Goal: Information Seeking & Learning: Learn about a topic

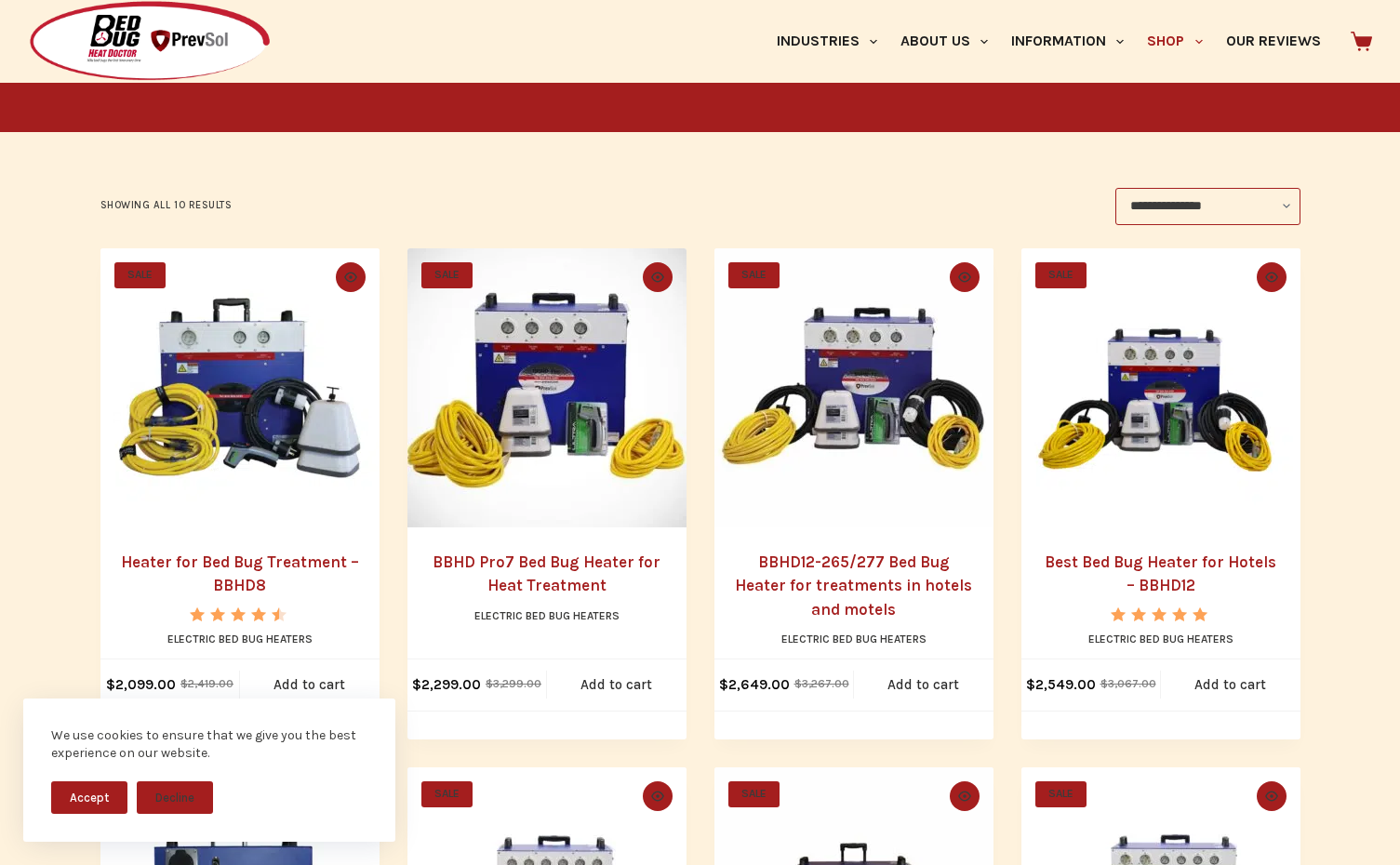
scroll to position [335, 0]
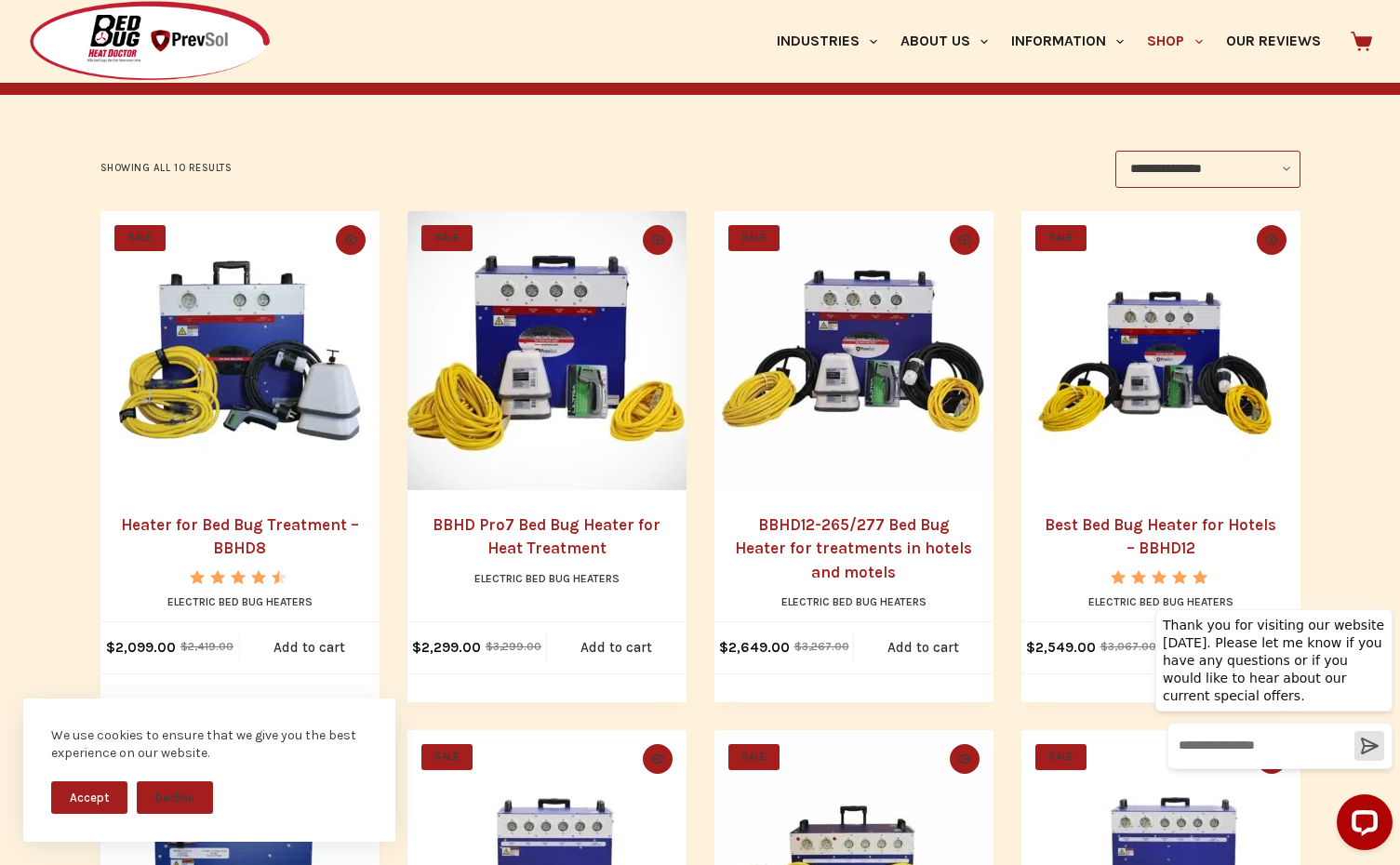
click at [91, 807] on button "Accept" at bounding box center [89, 798] width 76 height 33
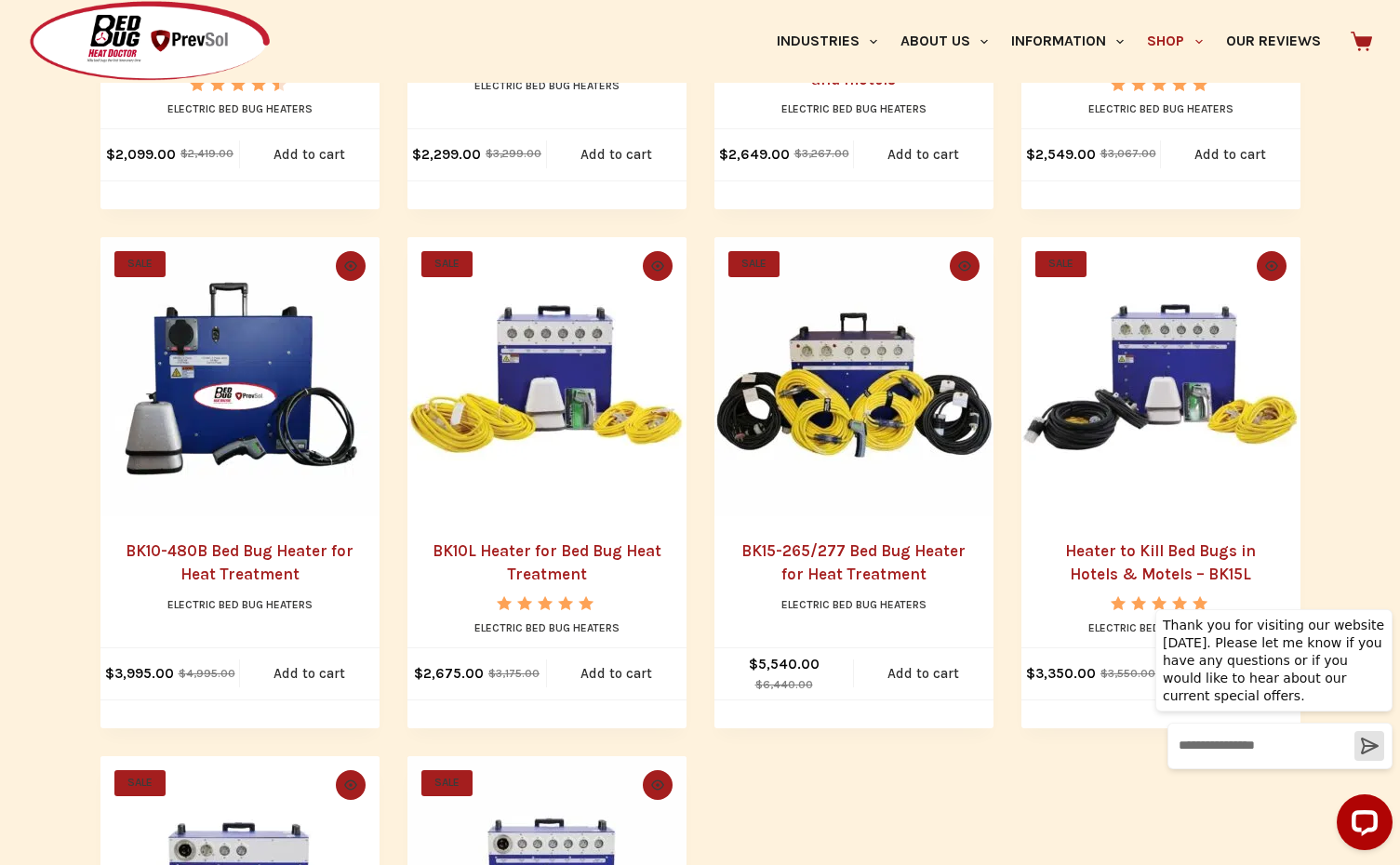
scroll to position [670, 0]
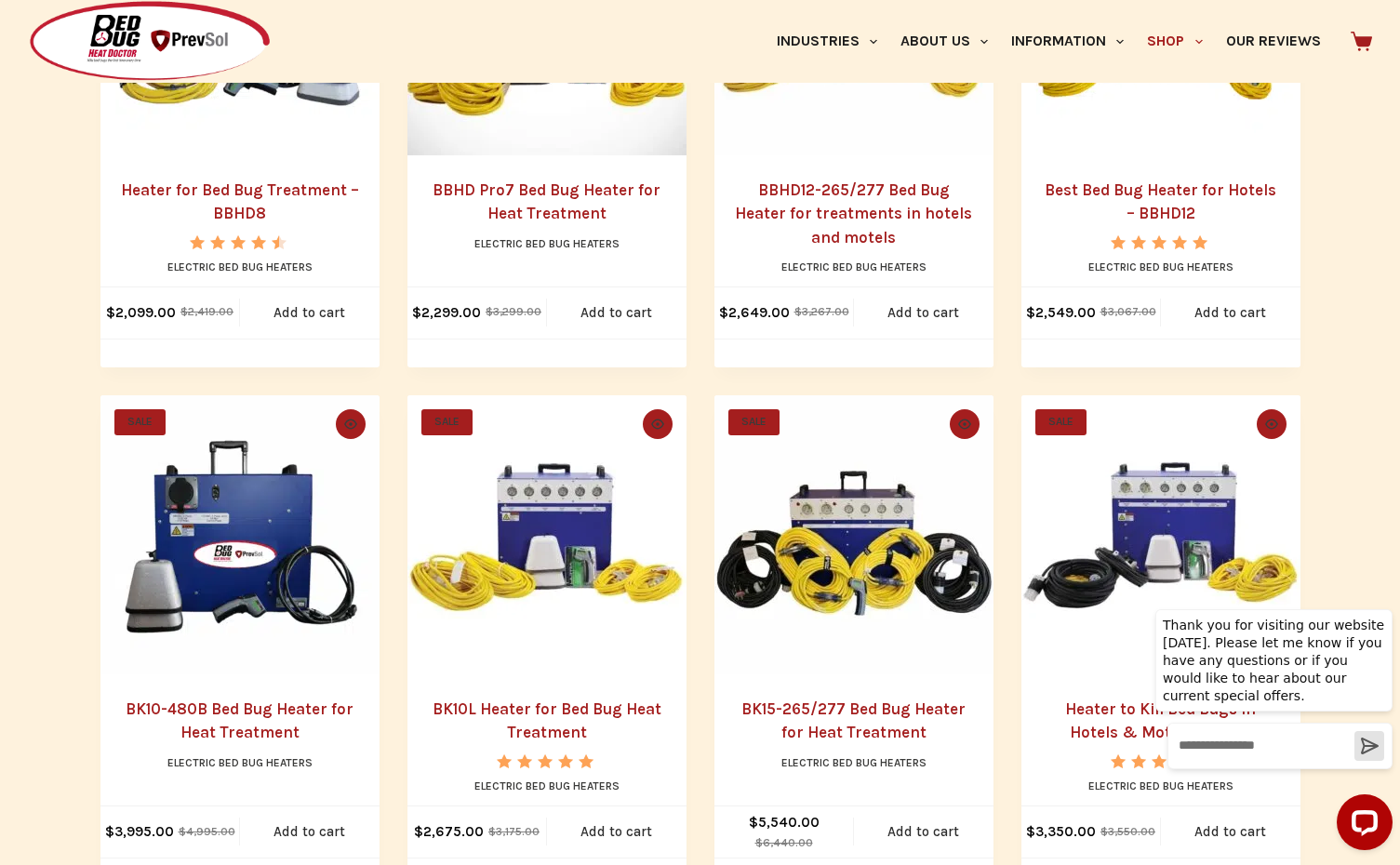
click at [867, 544] on img "BK15-265/277 Bed Bug Heater for Heat Treatment" at bounding box center [854, 535] width 279 height 279
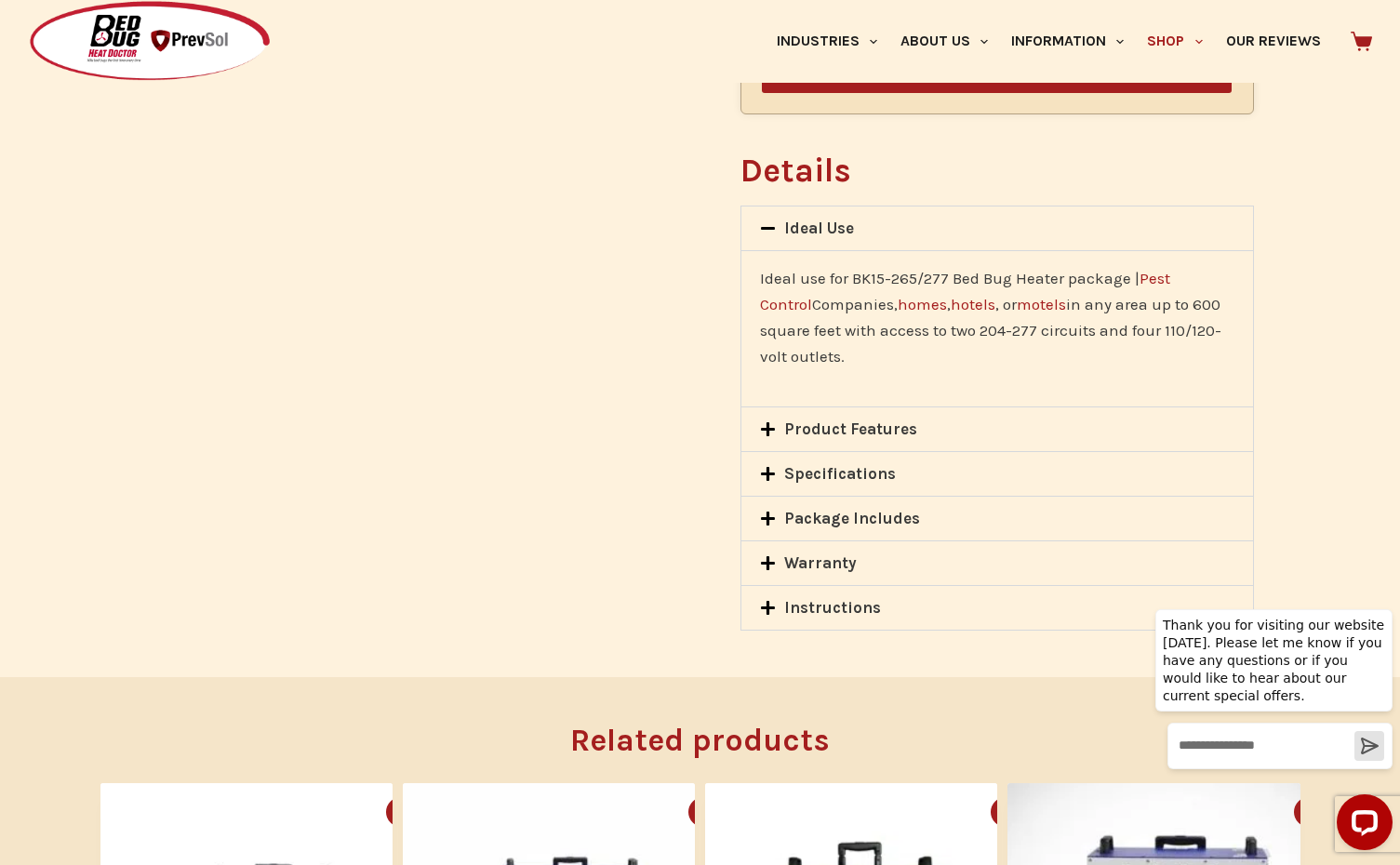
scroll to position [1452, 0]
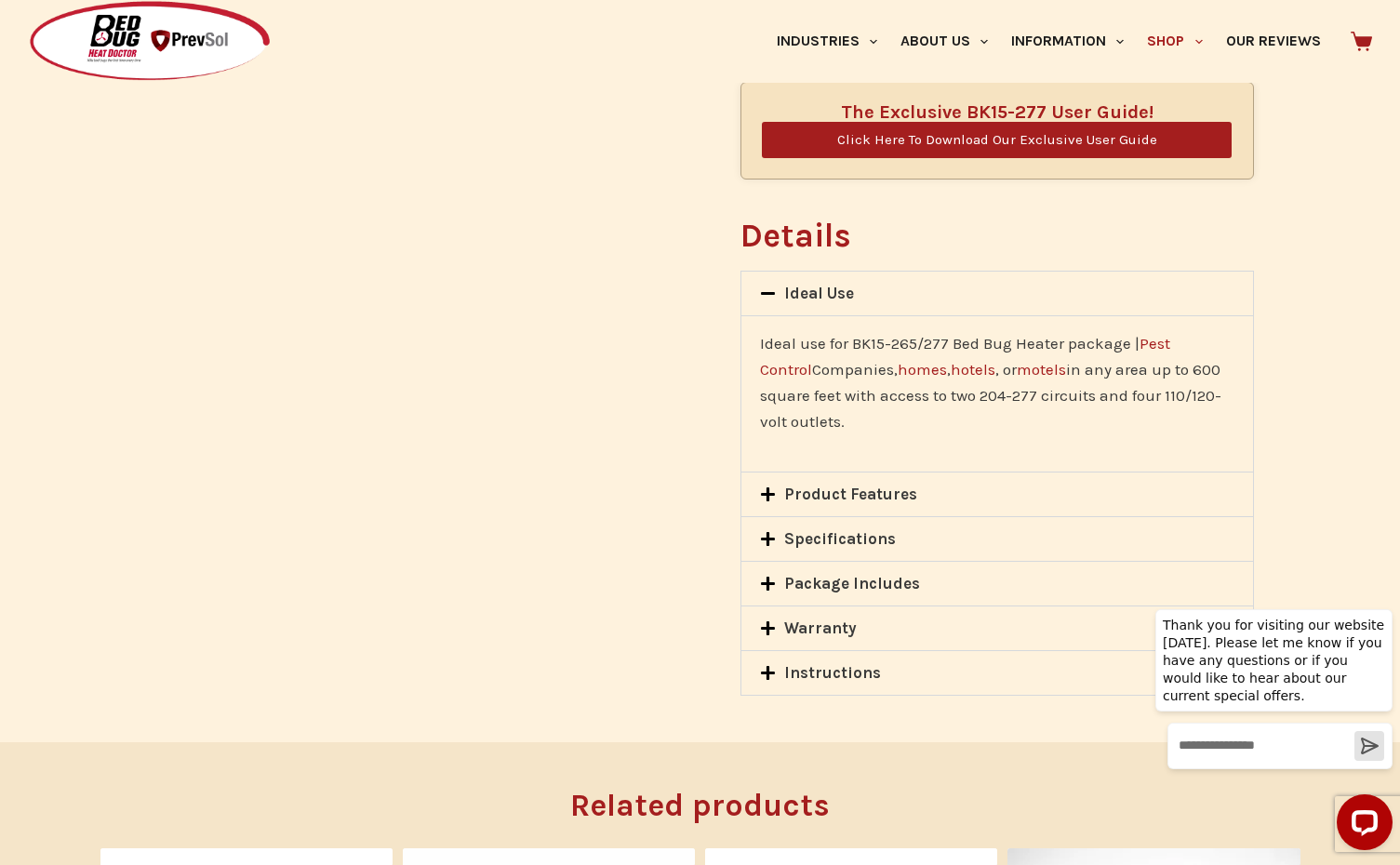
click at [865, 663] on link "Instructions" at bounding box center [833, 672] width 97 height 19
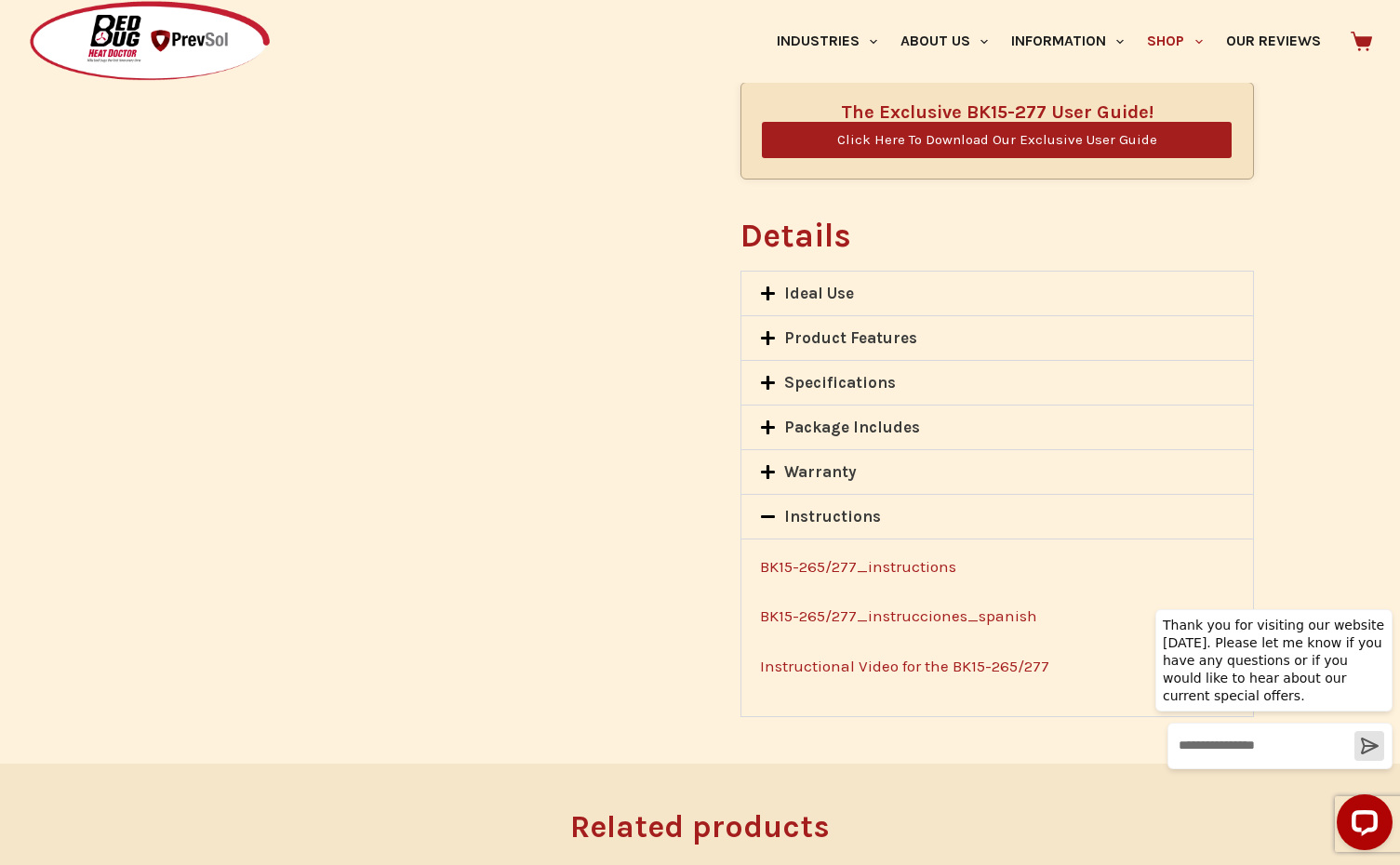
click at [849, 657] on link "Instructional Video for the BK15-265/277" at bounding box center [904, 666] width 289 height 19
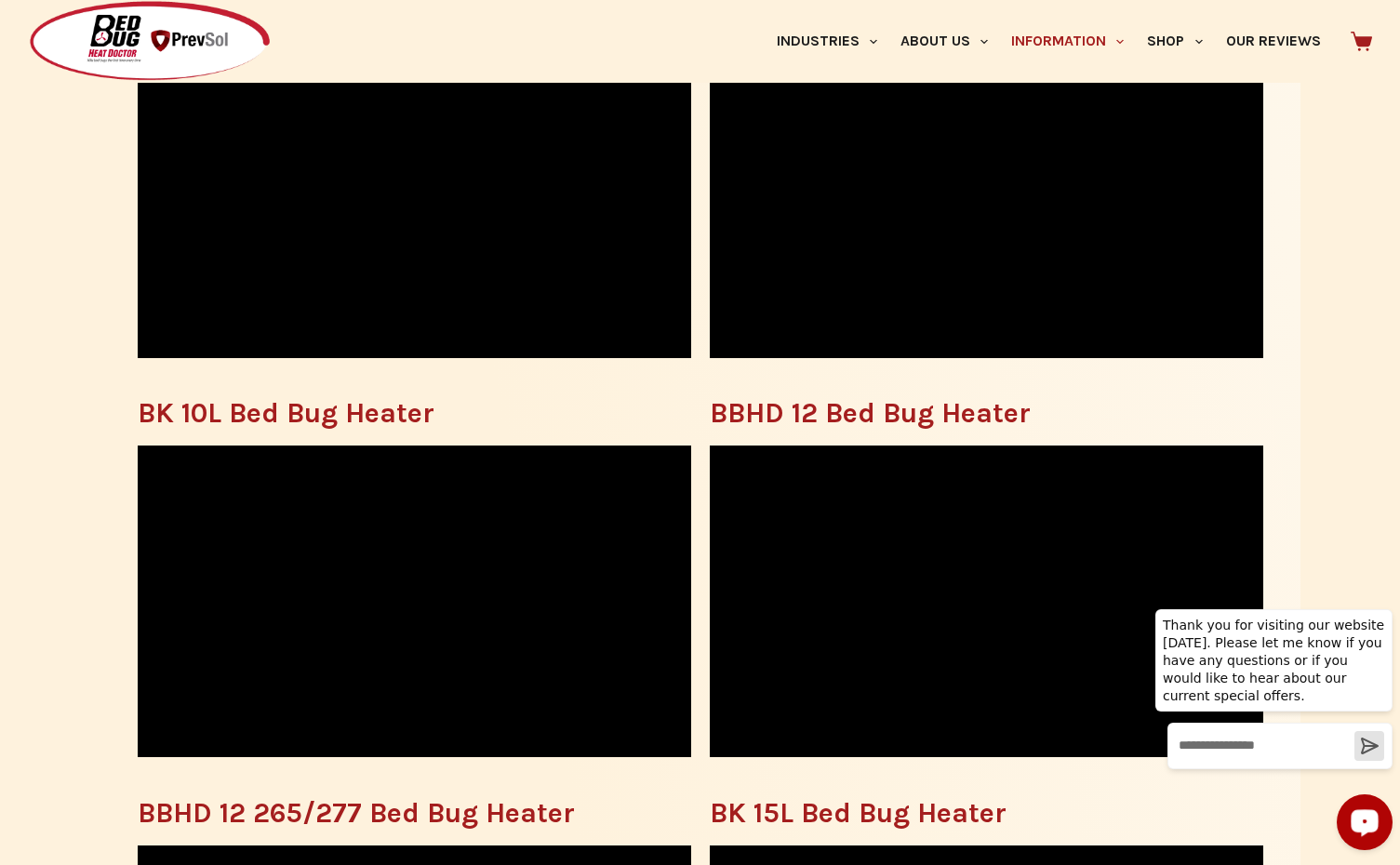
scroll to position [670, 0]
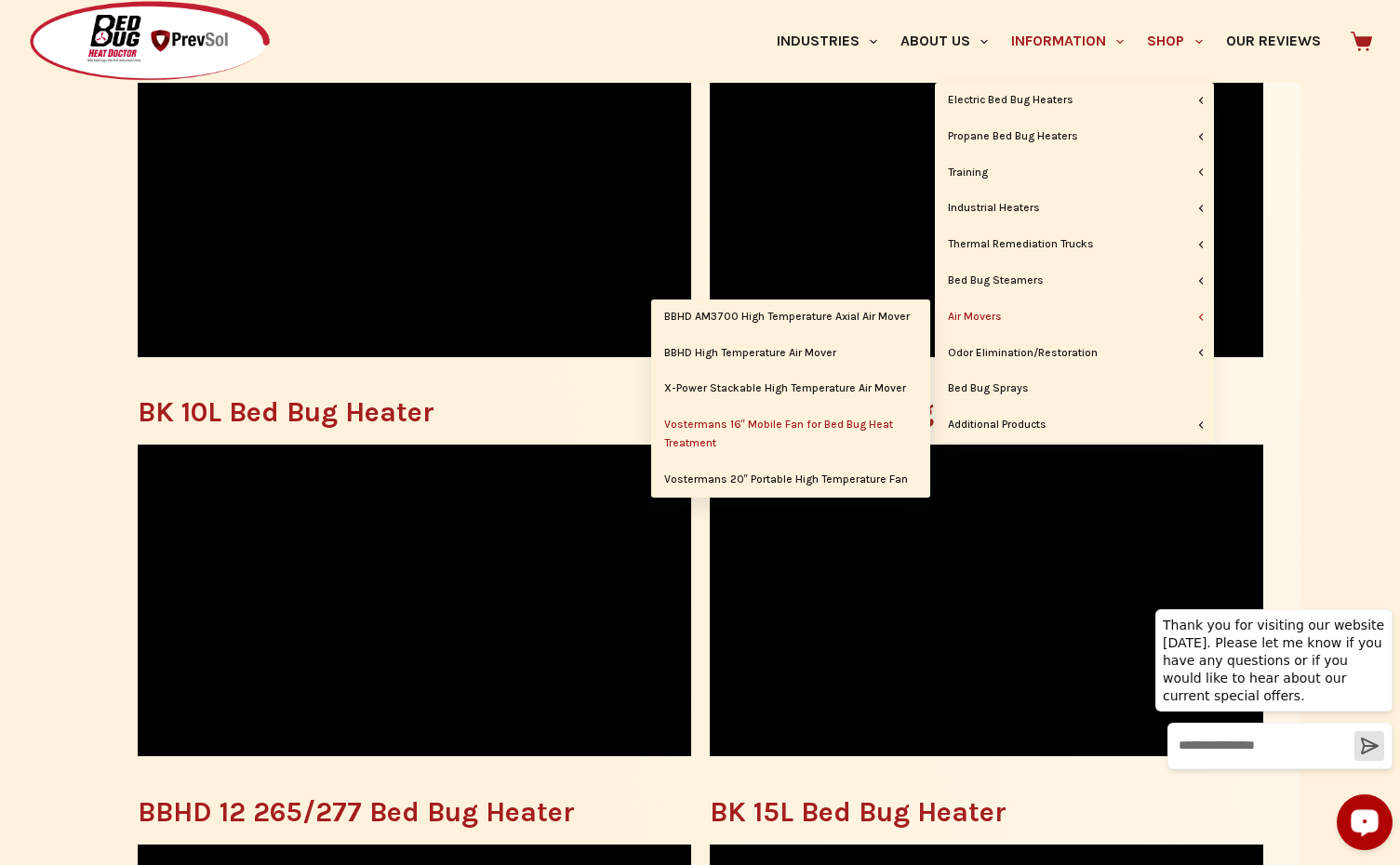
click at [809, 426] on link "Vostermans 16″ Mobile Fan for Bed Bug Heat Treatment" at bounding box center [790, 434] width 279 height 54
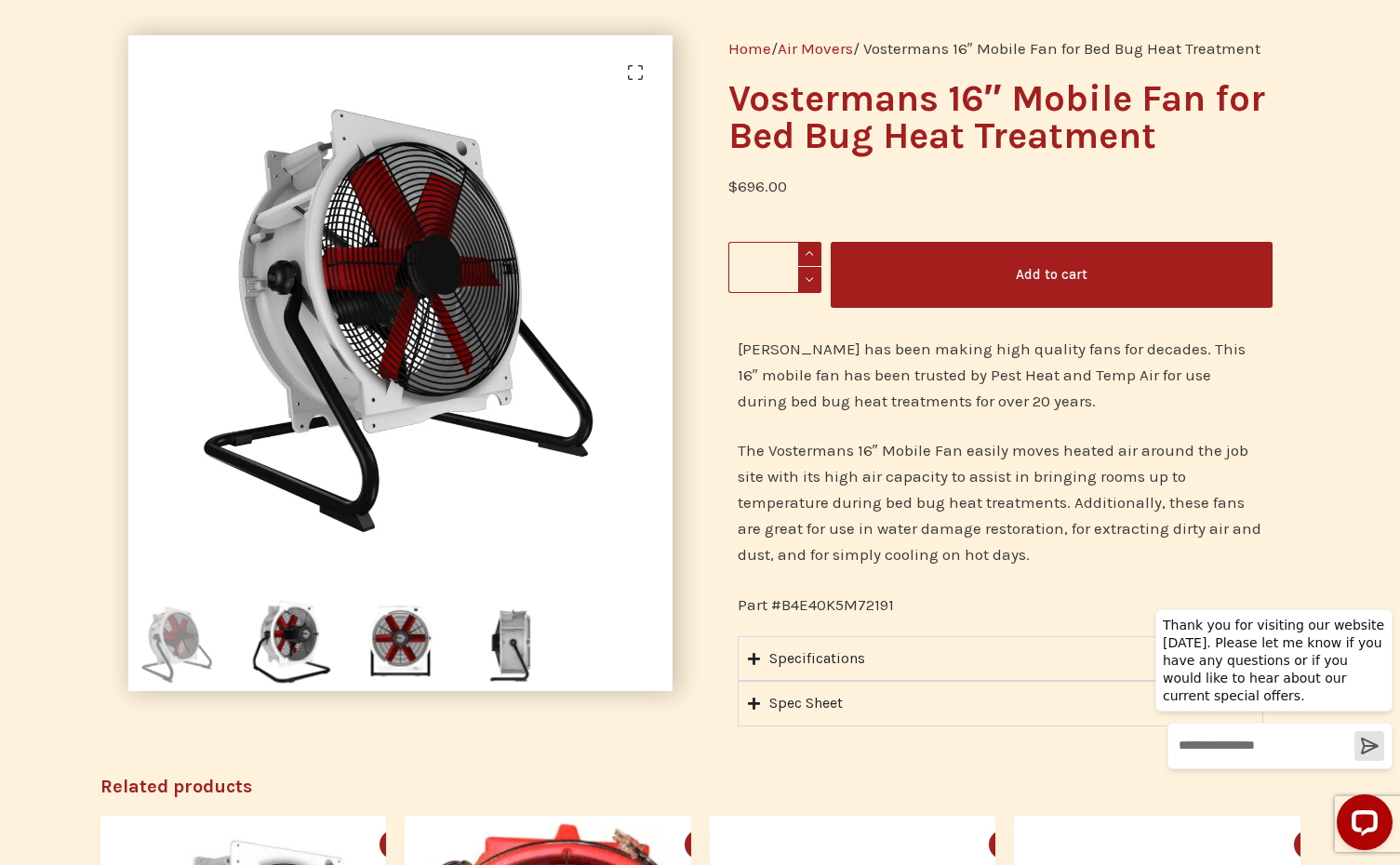
scroll to position [112, 0]
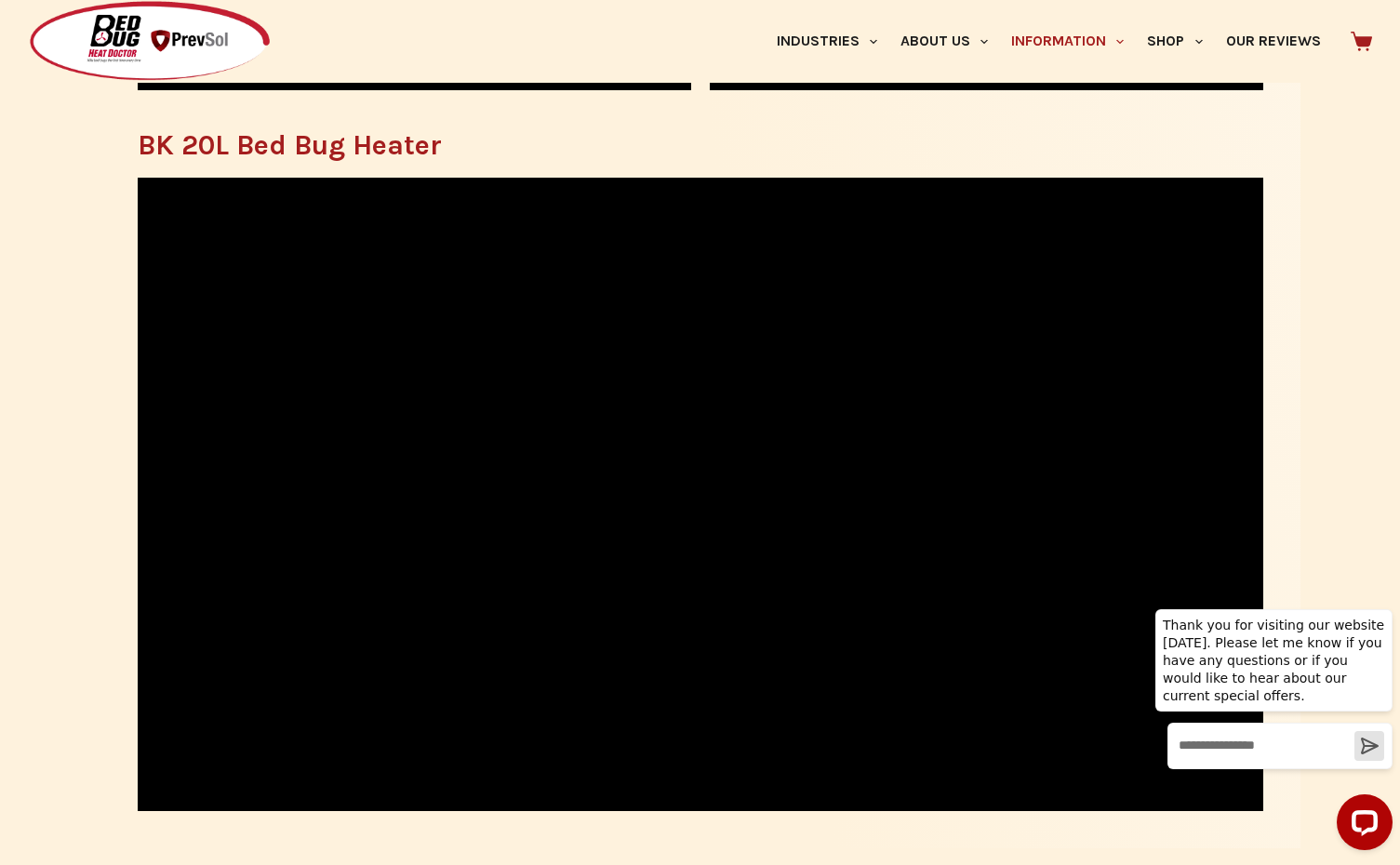
scroll to position [2161, 0]
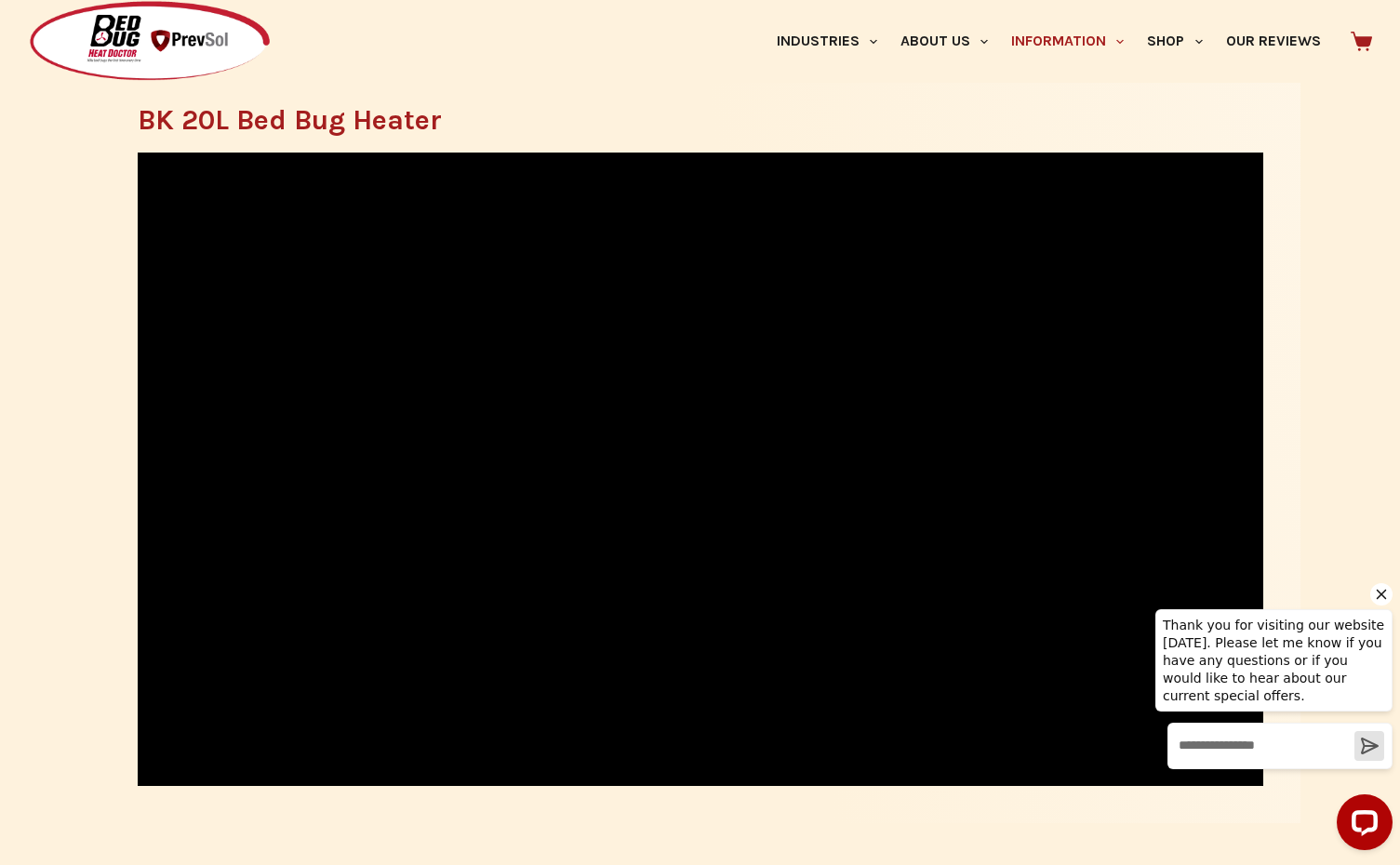
click at [1224, 597] on div "Thank you for visiting our website today. Please let me know if you have any qu…" at bounding box center [1274, 685] width 237 height 204
click at [1383, 597] on icon "Hide greeting" at bounding box center [1381, 594] width 23 height 23
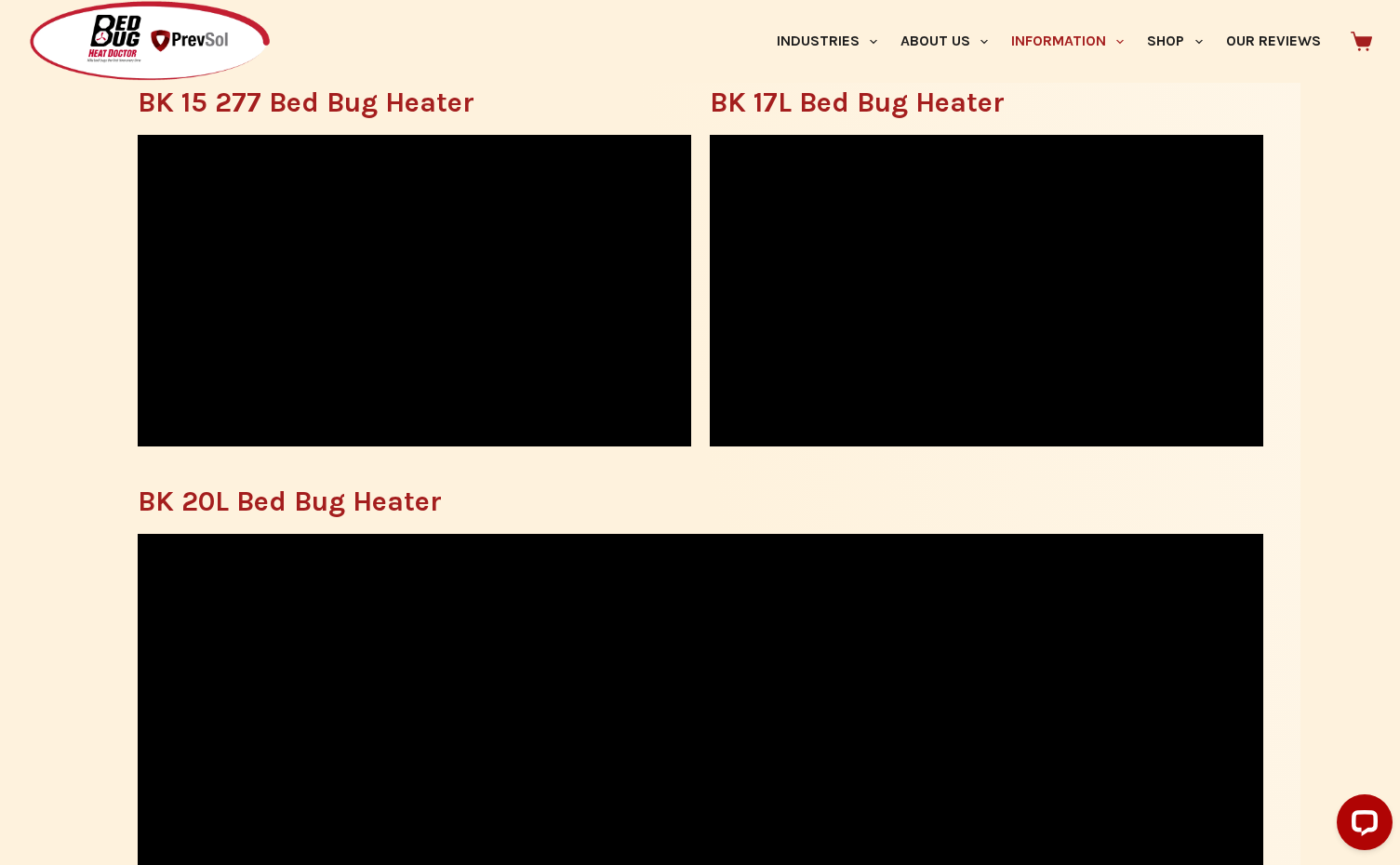
scroll to position [1726, 0]
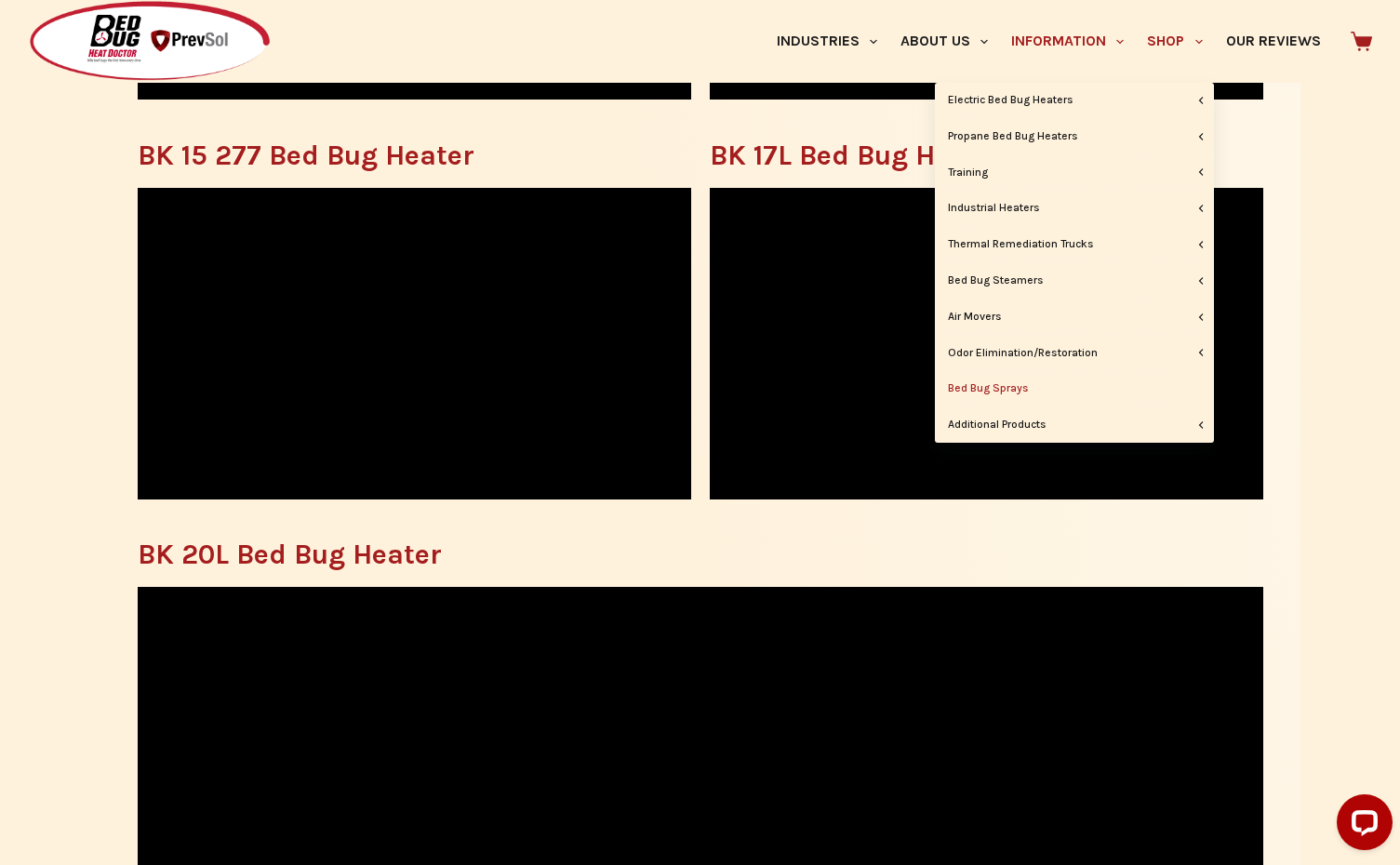
click at [983, 390] on link "Bed Bug Sprays" at bounding box center [1074, 389] width 279 height 36
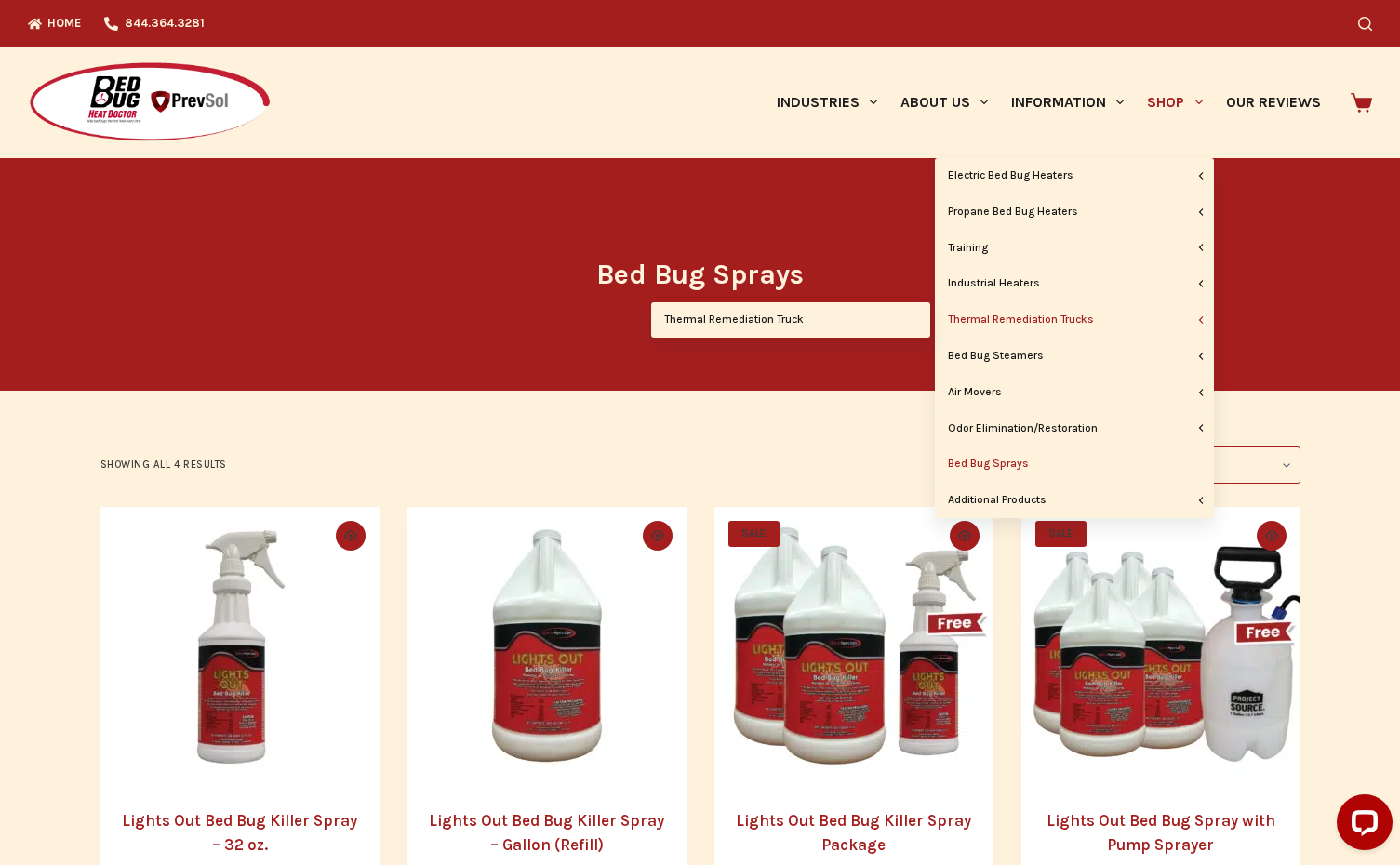
click at [1031, 323] on link "Thermal Remediation Trucks" at bounding box center [1074, 320] width 279 height 36
click at [1087, 320] on link "Thermal Remediation Trucks" at bounding box center [1074, 320] width 279 height 36
click at [800, 322] on link "Thermal Remediation Truck" at bounding box center [790, 320] width 279 height 36
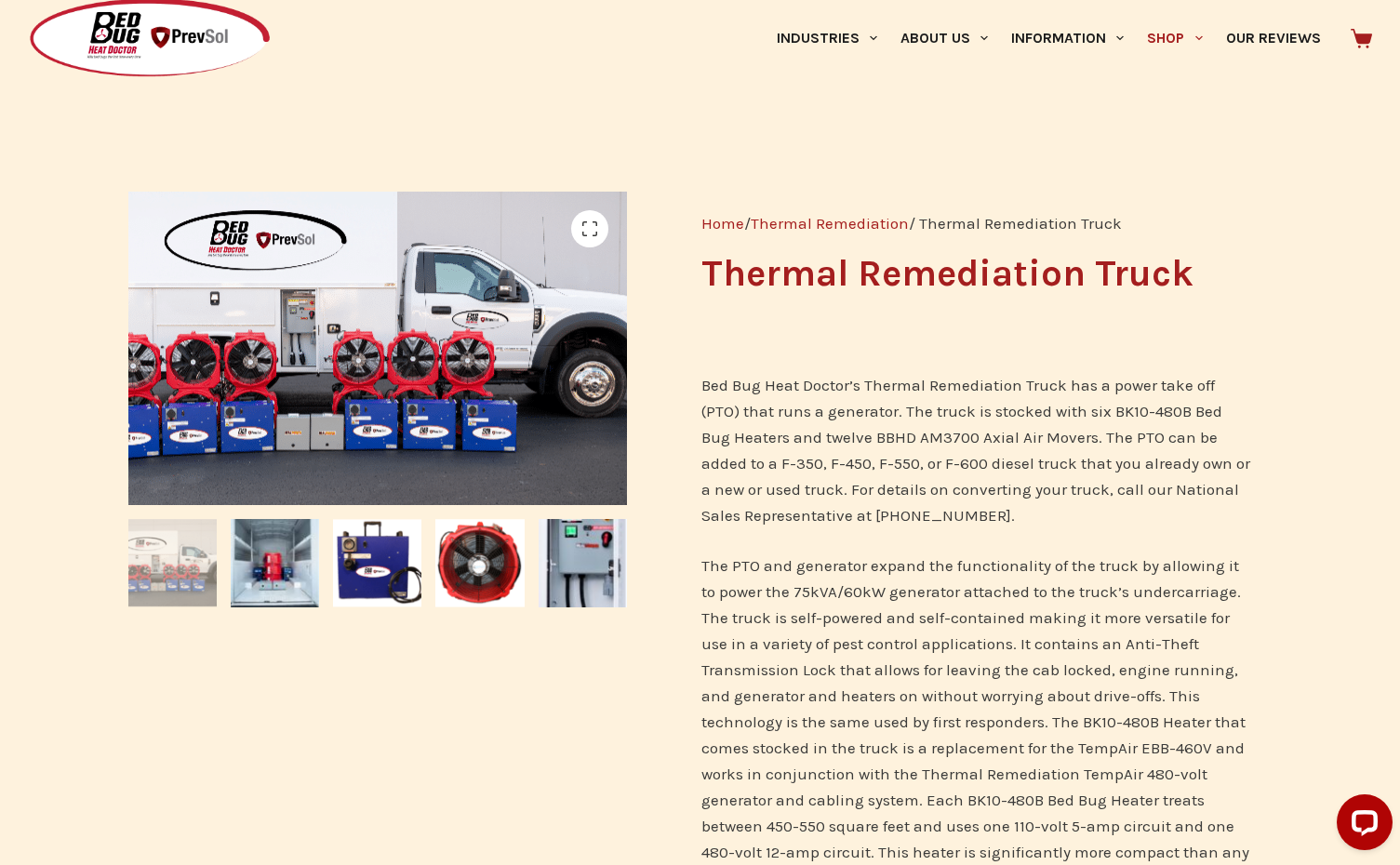
scroll to position [112, 0]
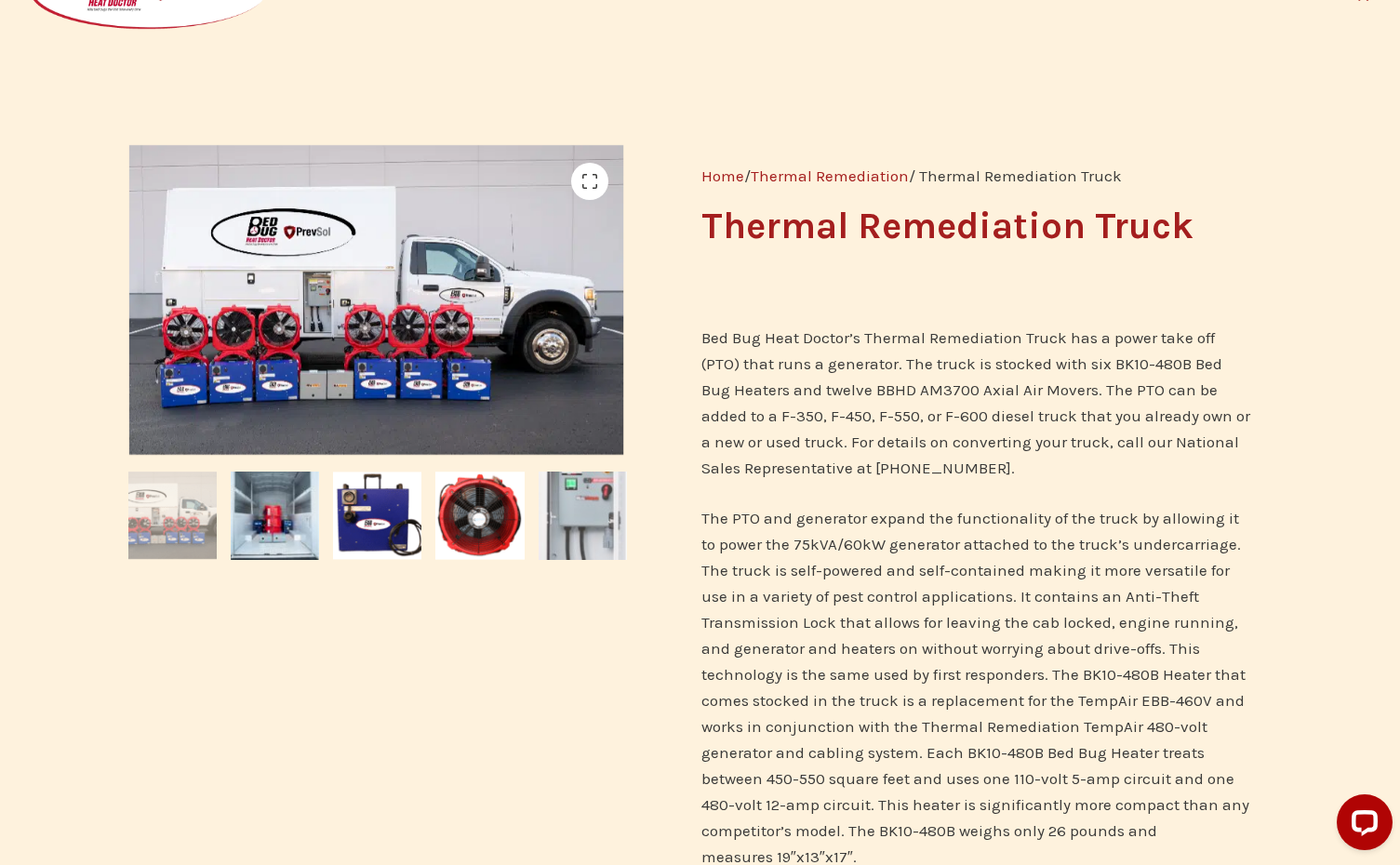
click at [568, 507] on img at bounding box center [582, 515] width 88 height 88
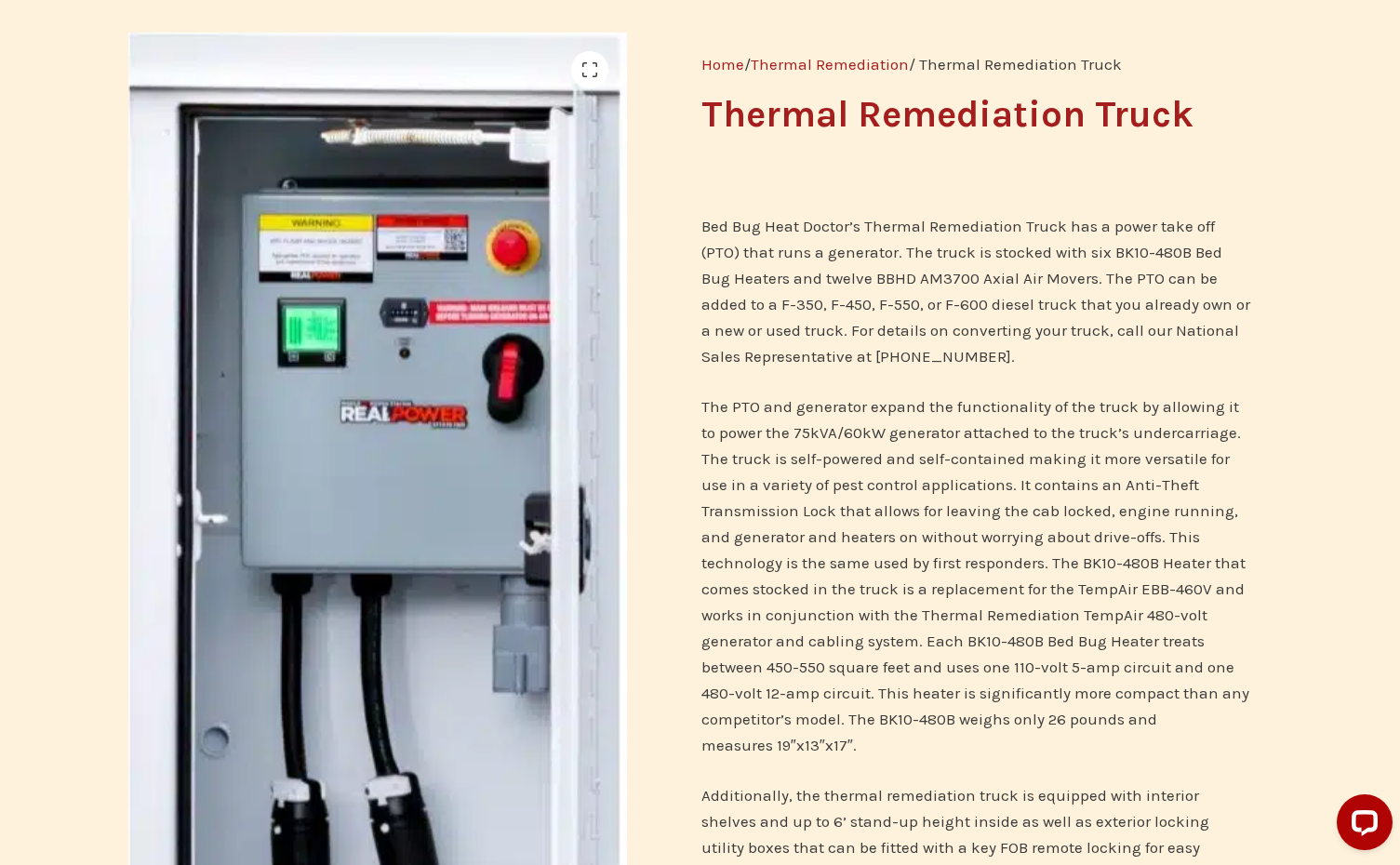
scroll to position [0, 0]
